Goal: Find specific page/section: Find specific page/section

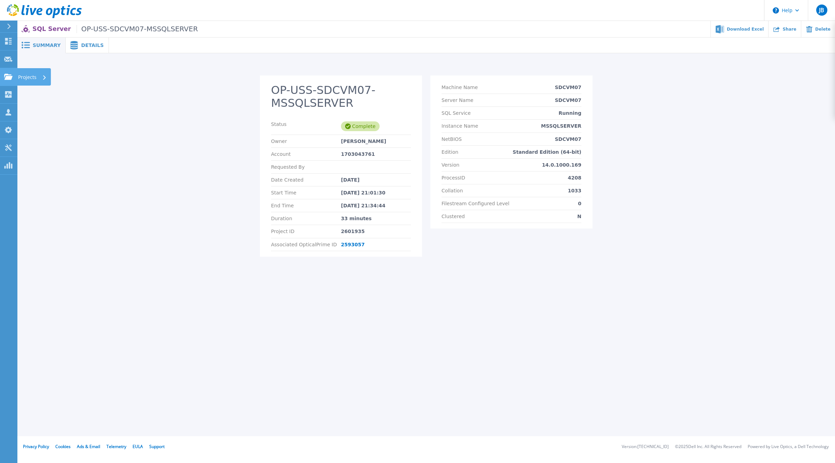
click at [9, 77] on icon at bounding box center [8, 77] width 8 height 6
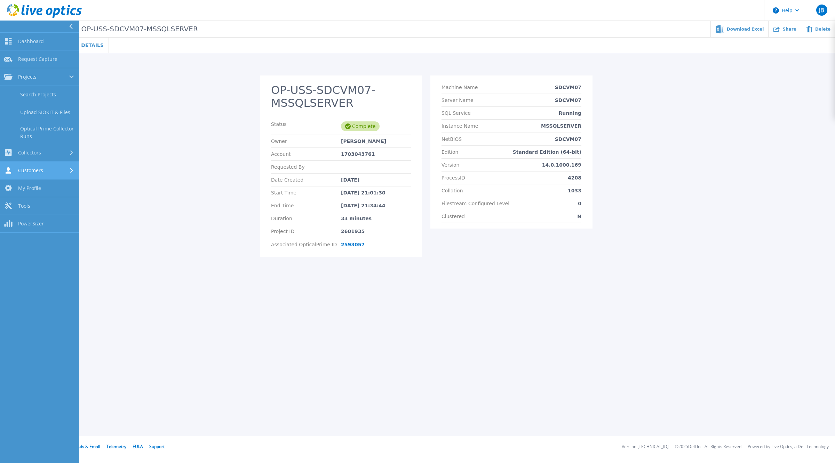
click at [23, 169] on span "Customers" at bounding box center [30, 170] width 25 height 6
click at [47, 99] on link "Collectors Collectors" at bounding box center [39, 95] width 79 height 18
click at [50, 81] on link "Projects Projects" at bounding box center [39, 77] width 79 height 18
drag, startPoint x: 47, startPoint y: 100, endPoint x: 58, endPoint y: 109, distance: 14.1
click at [47, 100] on link "Search Projects" at bounding box center [39, 95] width 79 height 18
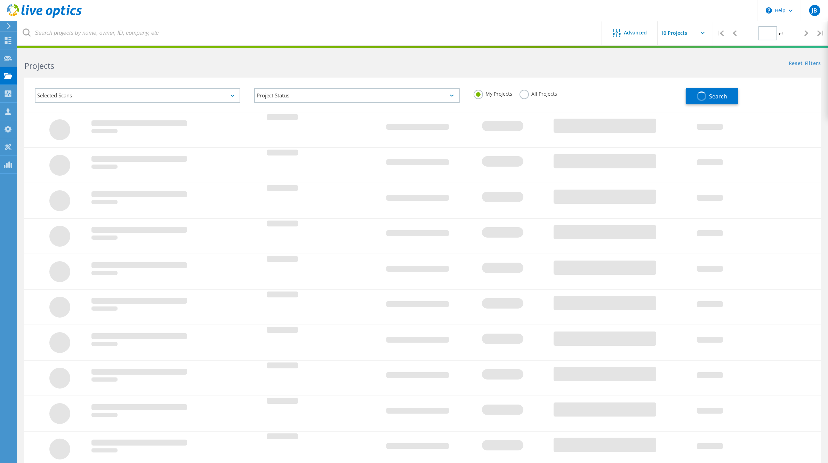
type input "2"
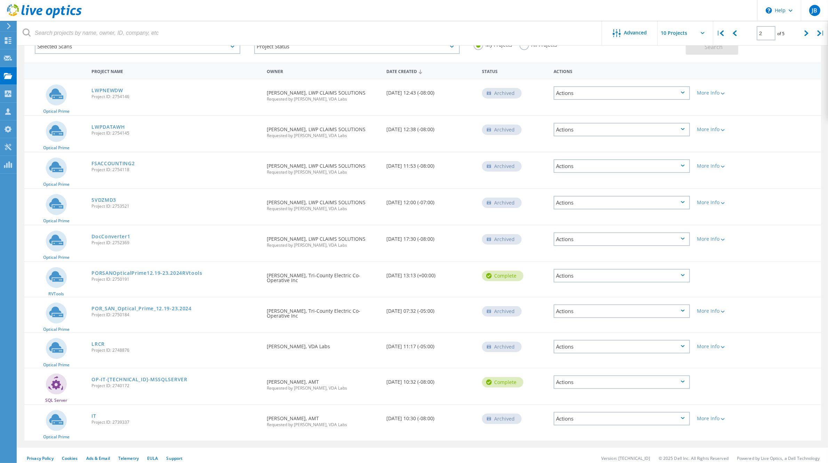
scroll to position [51, 0]
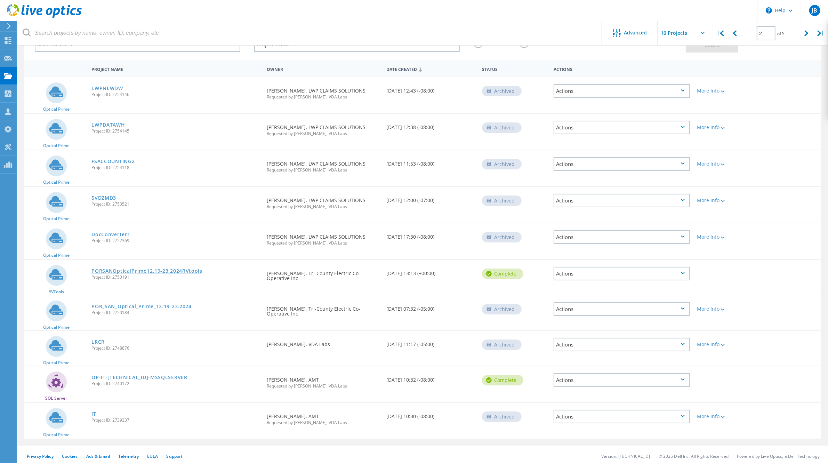
click at [139, 269] on link "PORSANOpticalPrime12.19-23.2024RVtools" at bounding box center [147, 271] width 111 height 5
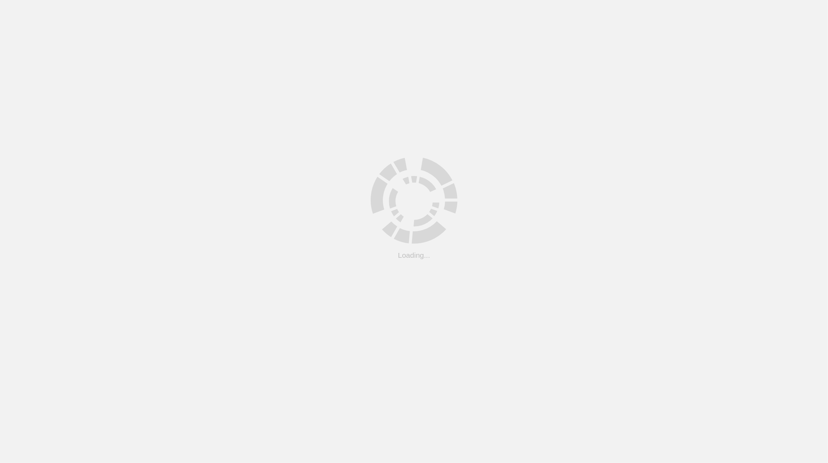
scroll to position [28, 0]
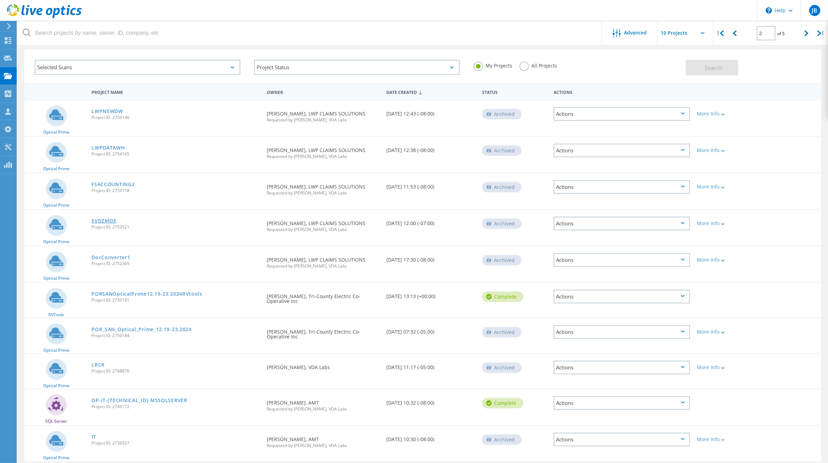
click at [110, 219] on link "5VDZMD3" at bounding box center [104, 221] width 25 height 5
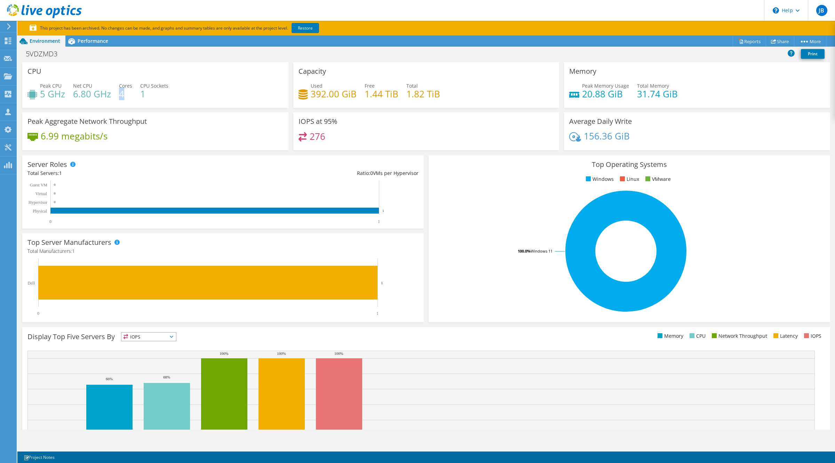
drag, startPoint x: 120, startPoint y: 94, endPoint x: 328, endPoint y: 225, distance: 246.0
click at [130, 96] on h4 "4" at bounding box center [125, 94] width 13 height 8
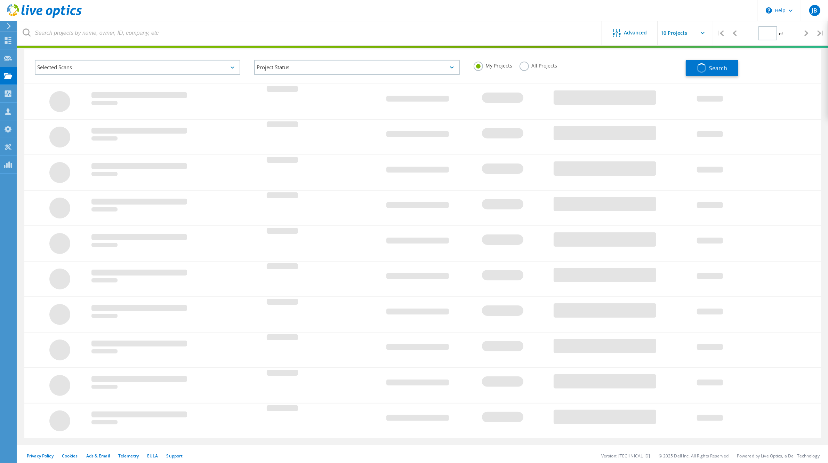
type input "2"
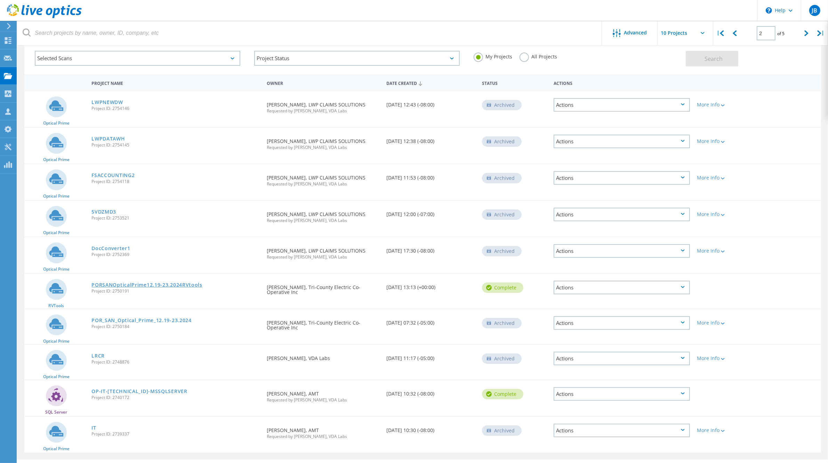
scroll to position [51, 0]
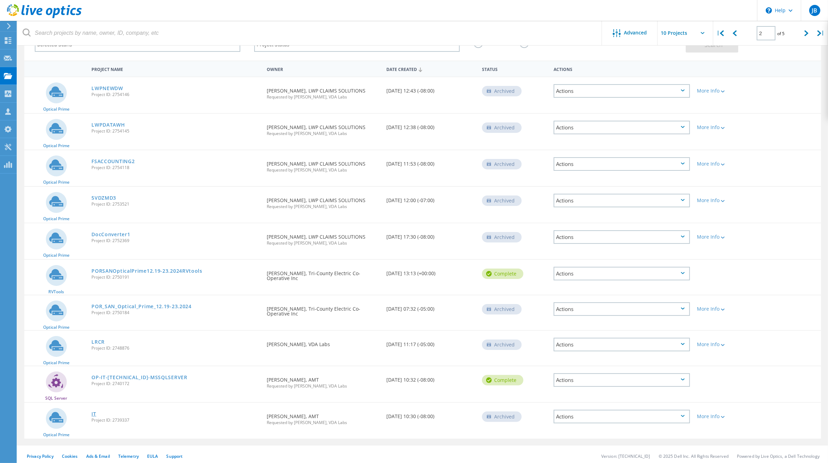
click at [93, 412] on link "IT" at bounding box center [94, 414] width 5 height 5
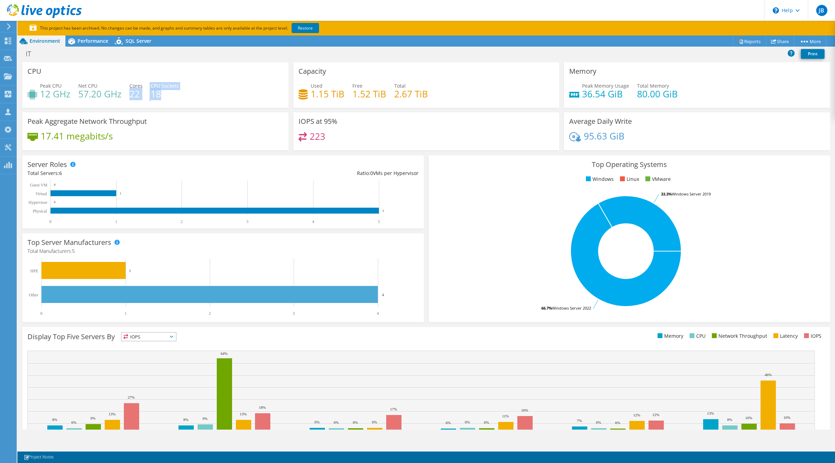
drag, startPoint x: 130, startPoint y: 96, endPoint x: 166, endPoint y: 98, distance: 35.9
click at [165, 96] on div "Peak CPU 12 GHz Net CPU 57.20 GHz Cores 22 CPU Sockets 18" at bounding box center [155, 93] width 256 height 23
drag, startPoint x: 126, startPoint y: 100, endPoint x: 157, endPoint y: 93, distance: 31.3
click at [126, 100] on div "Peak CPU 12 GHz Net CPU 57.20 GHz Cores 22 CPU Sockets 18" at bounding box center [155, 93] width 256 height 23
drag, startPoint x: 151, startPoint y: 95, endPoint x: 215, endPoint y: 101, distance: 64.0
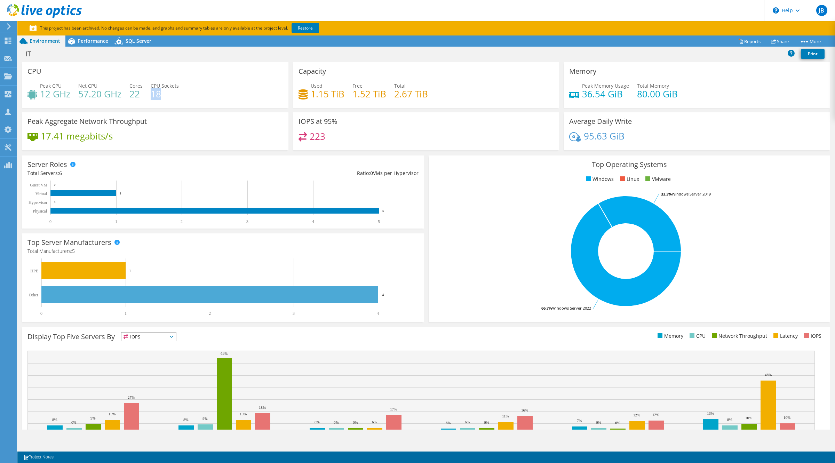
click at [215, 101] on div "Peak CPU 12 GHz Net CPU 57.20 GHz Cores 22 CPU Sockets 18" at bounding box center [155, 93] width 256 height 23
